Goal: Task Accomplishment & Management: Use online tool/utility

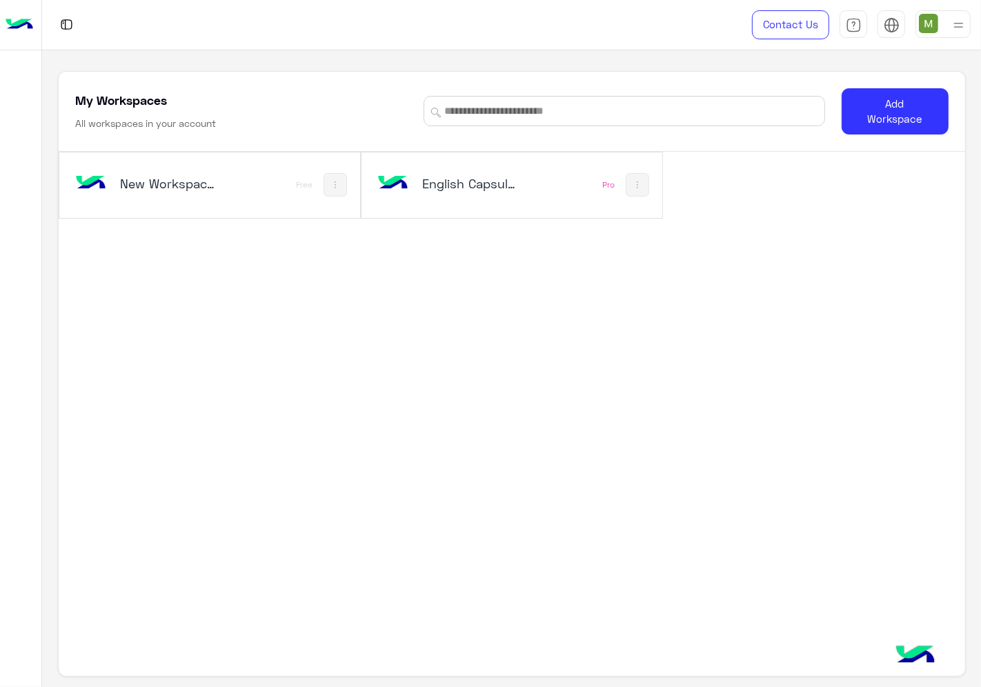
click at [495, 206] on div "English Capsules Pro" at bounding box center [512, 186] width 301 height 66
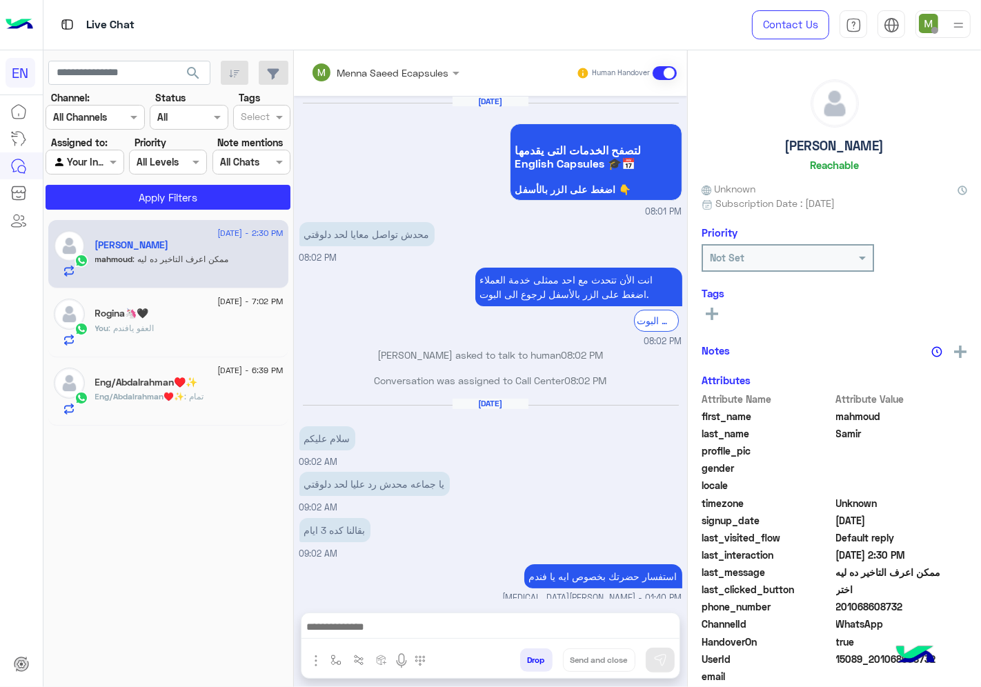
scroll to position [589, 0]
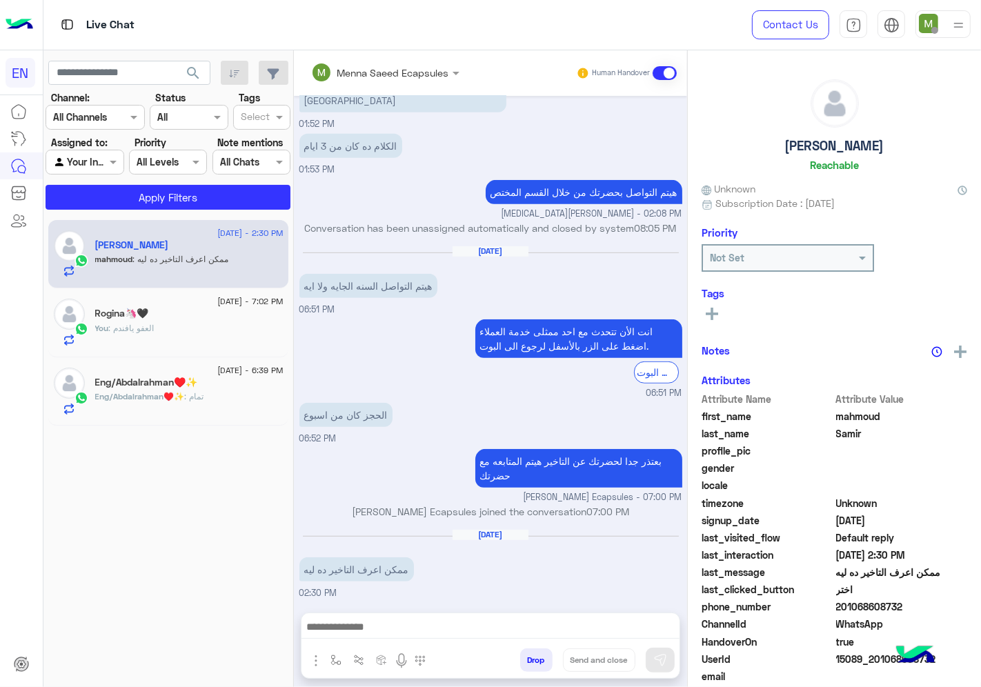
click at [106, 116] on div at bounding box center [95, 117] width 98 height 16
click at [87, 166] on b "WhatsApp" at bounding box center [94, 171] width 48 height 12
click at [87, 167] on div at bounding box center [84, 162] width 77 height 16
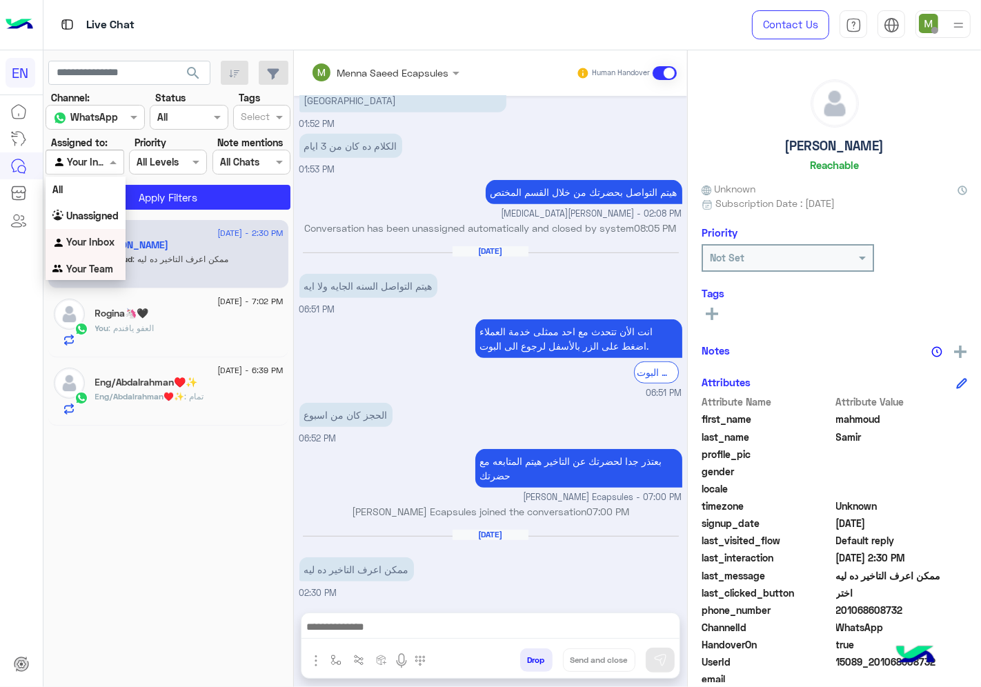
drag, startPoint x: 93, startPoint y: 265, endPoint x: 99, endPoint y: 254, distance: 12.3
click at [93, 266] on b "Your Team" at bounding box center [89, 269] width 47 height 12
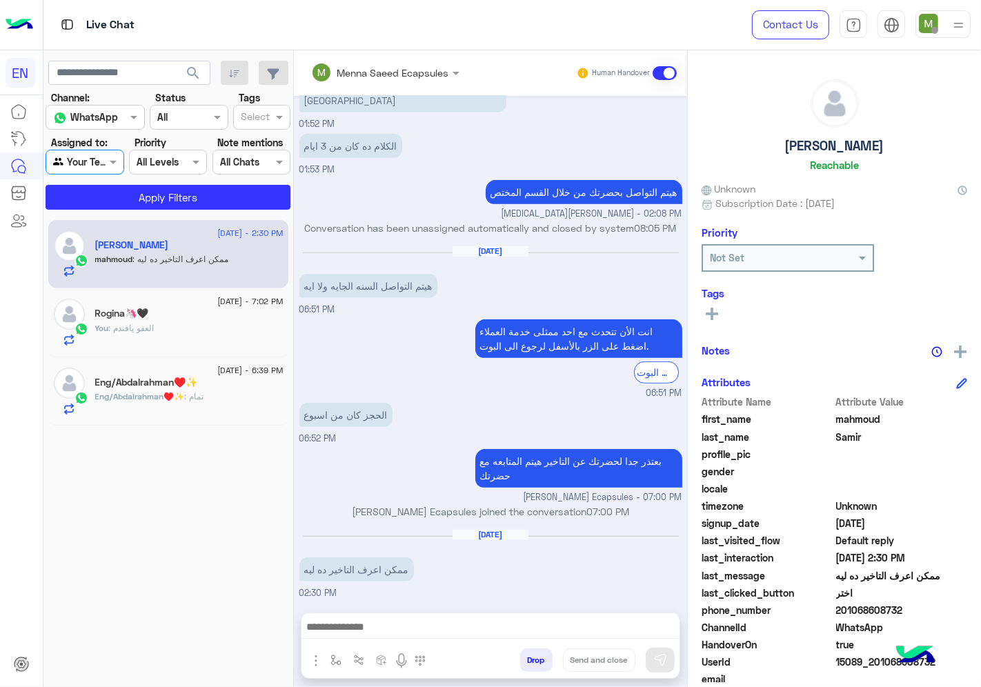
click at [140, 180] on section "Channel: Channel WhatsApp Status Channel All Tags Select Assigned to: Agent Fil…" at bounding box center [169, 149] width 230 height 119
click at [139, 191] on button "Apply Filters" at bounding box center [168, 197] width 245 height 25
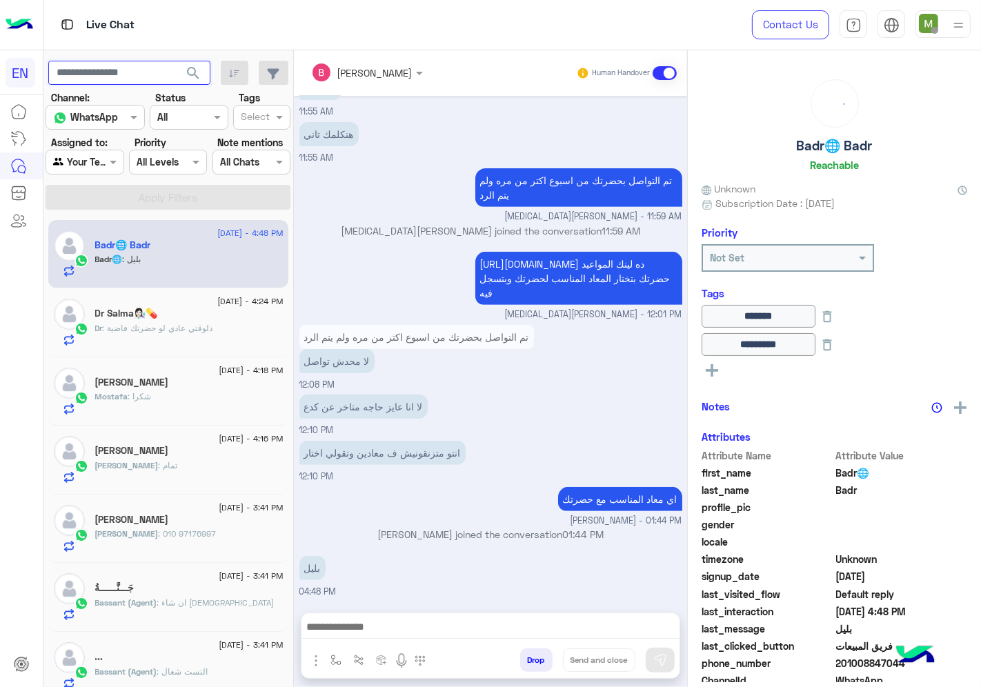
scroll to position [491, 0]
paste input "**********"
type input "**********"
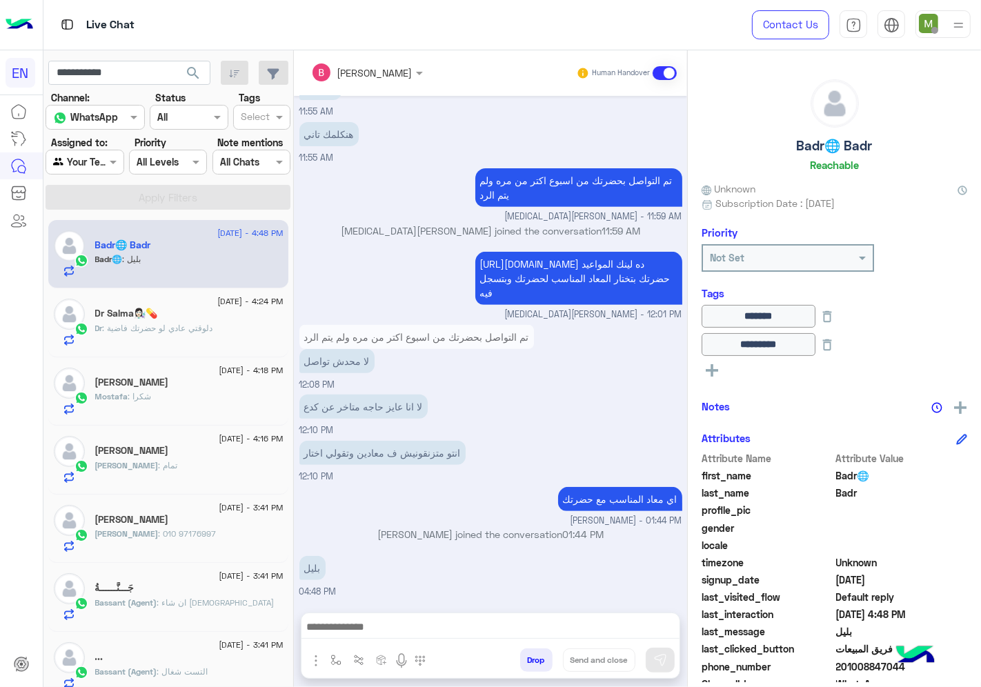
click at [190, 77] on span "search" at bounding box center [193, 73] width 17 height 17
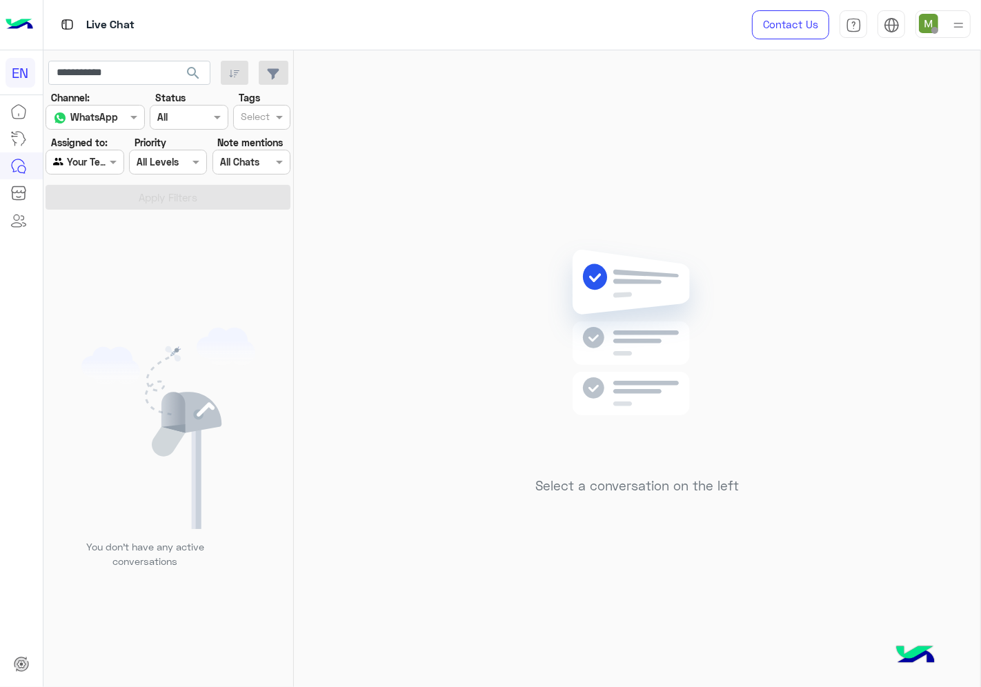
click at [100, 170] on div "Agent Filter Your Team" at bounding box center [85, 162] width 78 height 25
click at [104, 239] on b "Your Inbox" at bounding box center [90, 241] width 48 height 12
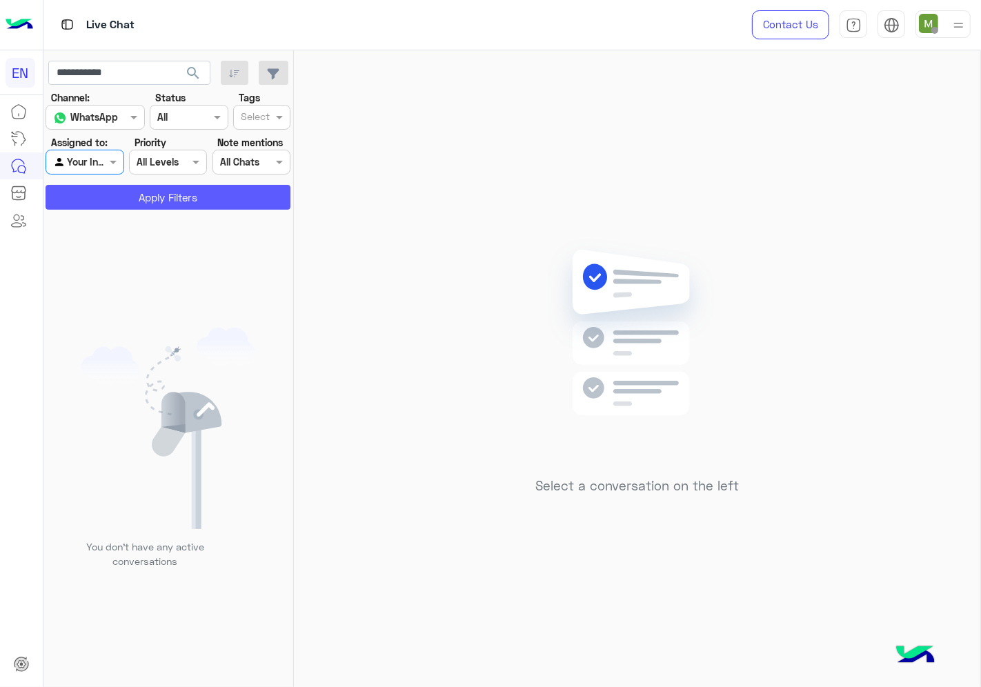
click at [129, 204] on button "Apply Filters" at bounding box center [168, 197] width 245 height 25
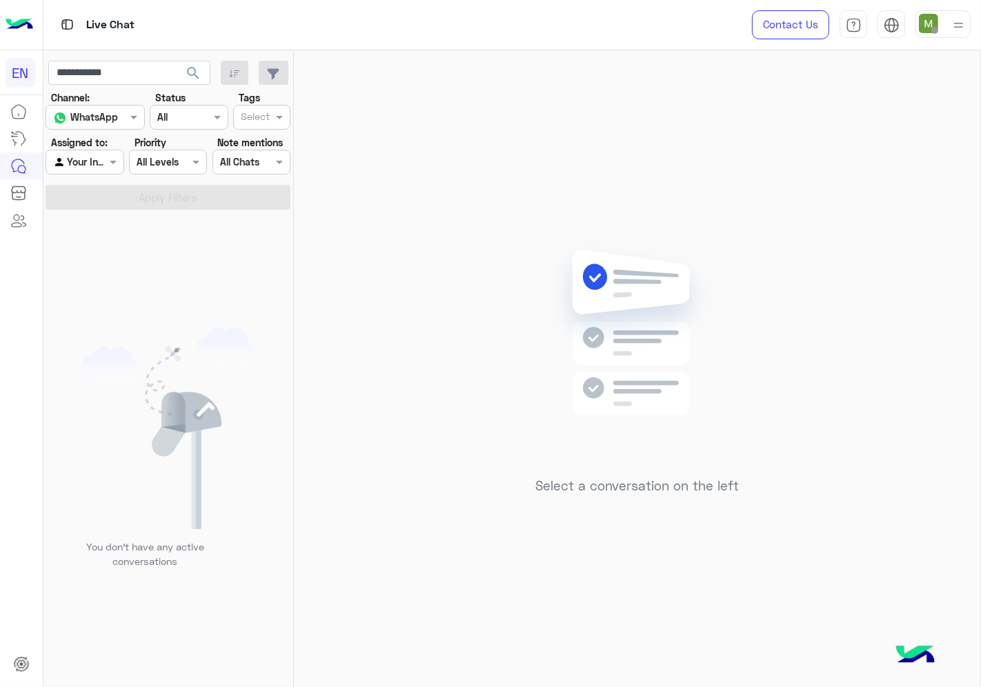
click at [189, 72] on span "search" at bounding box center [193, 73] width 17 height 17
click at [104, 164] on div at bounding box center [84, 162] width 77 height 16
click at [115, 215] on b "Unassigned" at bounding box center [92, 216] width 52 height 12
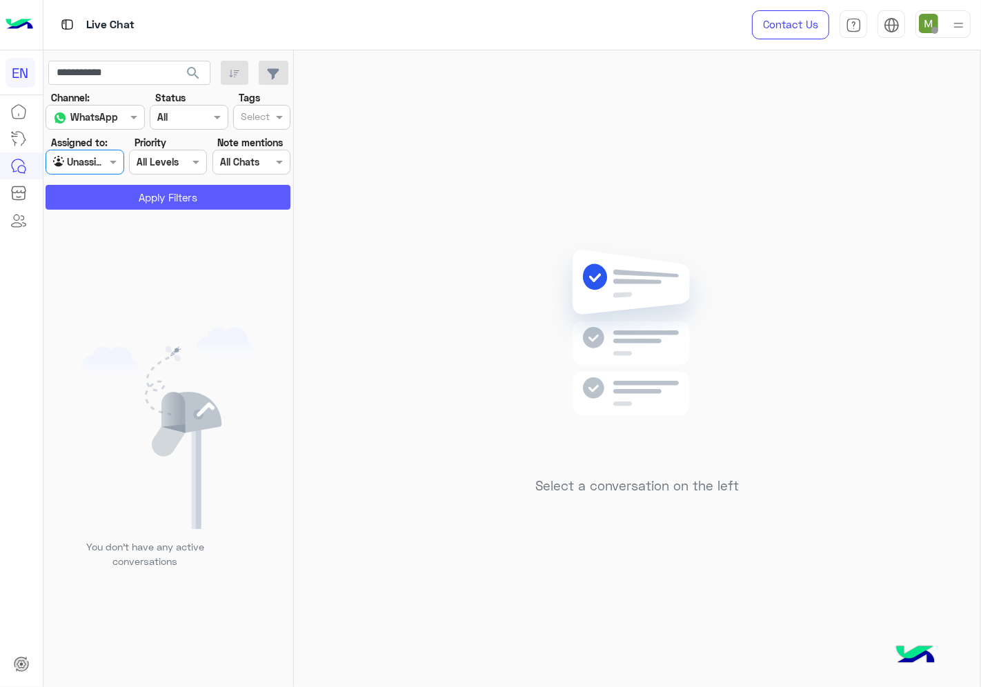
click at [127, 186] on button "Apply Filters" at bounding box center [168, 197] width 245 height 25
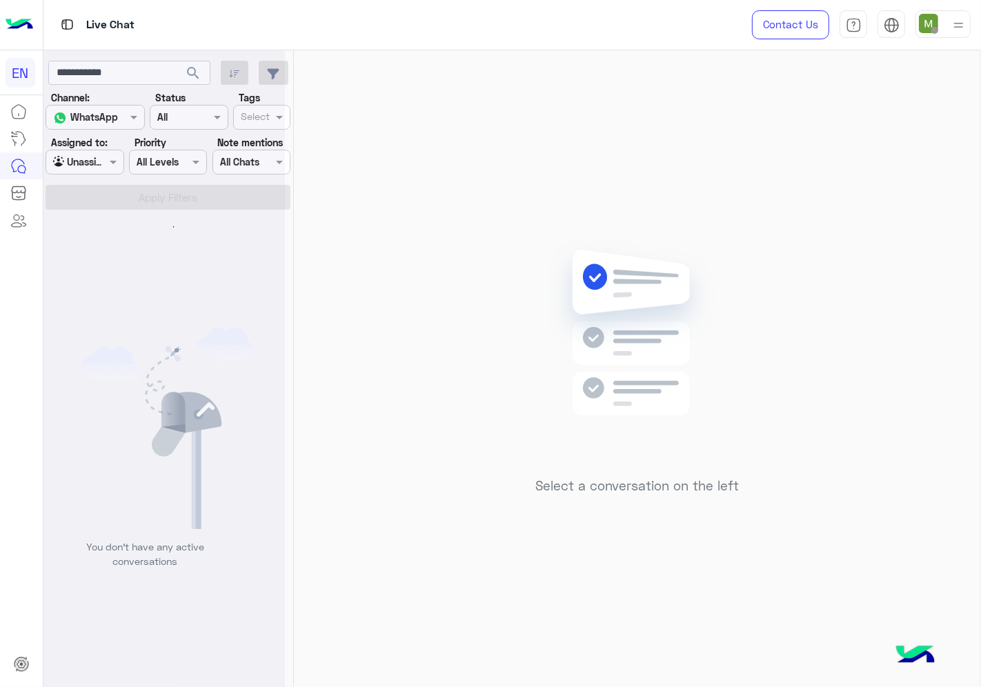
click at [193, 70] on div at bounding box center [164, 349] width 242 height 687
